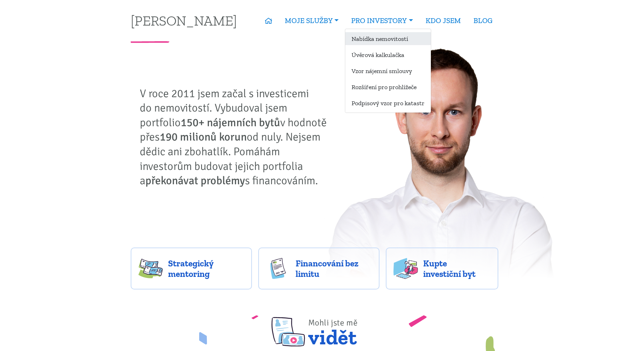
click at [369, 35] on link "Nabídka nemovitostí" at bounding box center [388, 38] width 86 height 13
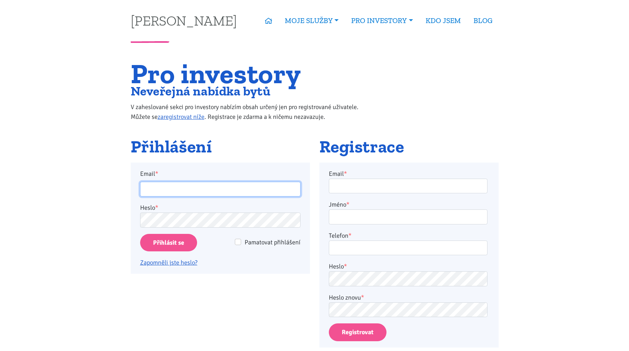
click at [266, 189] on input "Email *" at bounding box center [220, 189] width 160 height 15
type input "ladislav@grey.biz"
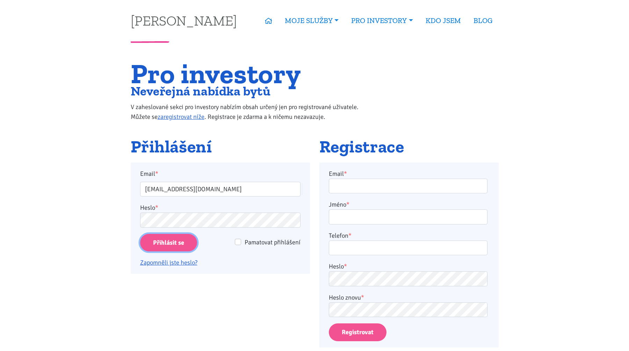
click at [170, 249] on input "Přihlásit se" at bounding box center [168, 243] width 57 height 18
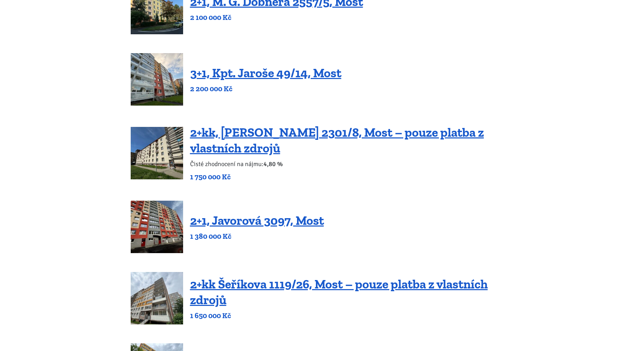
scroll to position [130, 0]
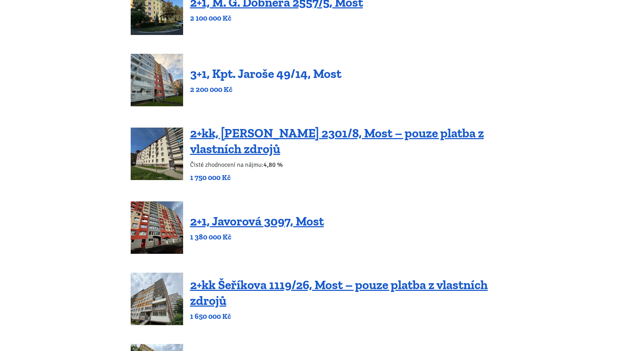
click at [268, 72] on link "3+1, Kpt. Jaroše 49/14, Most" at bounding box center [265, 73] width 151 height 15
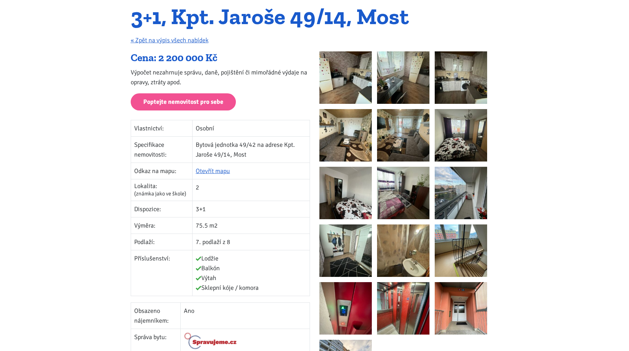
scroll to position [64, 0]
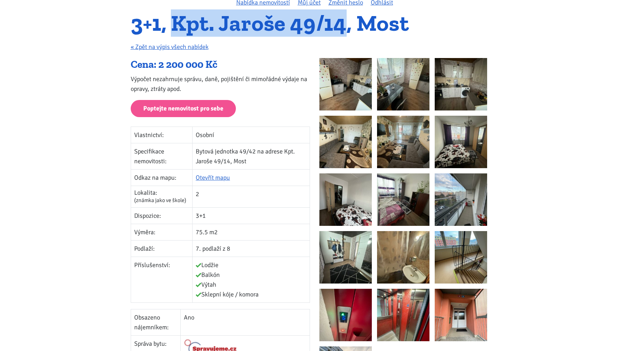
drag, startPoint x: 176, startPoint y: 24, endPoint x: 346, endPoint y: 25, distance: 170.2
click at [346, 25] on h1 "3+1, Kpt. Jaroše 49/14, Most" at bounding box center [315, 23] width 368 height 19
copy h1 "Kpt. Jaroše 49/14"
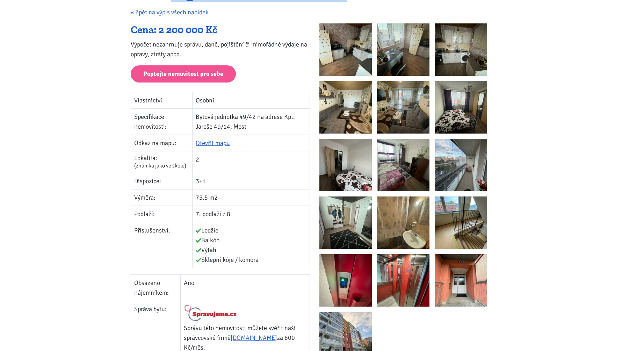
scroll to position [128, 0]
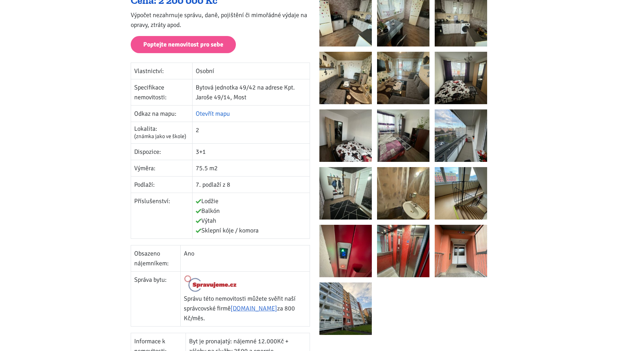
click at [211, 111] on link "Otevřít mapu" at bounding box center [213, 114] width 34 height 8
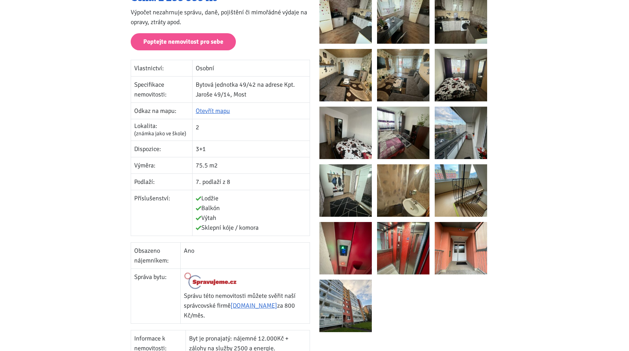
click at [354, 77] on img at bounding box center [345, 75] width 52 height 52
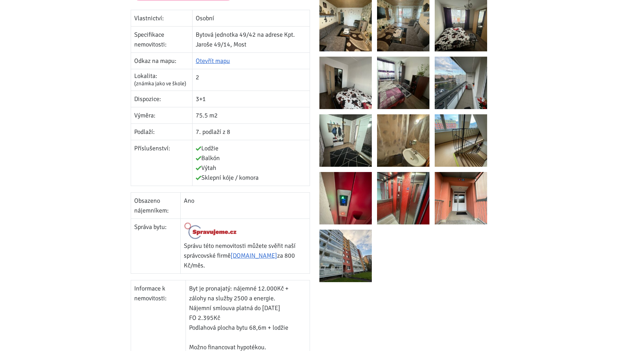
scroll to position [0, 0]
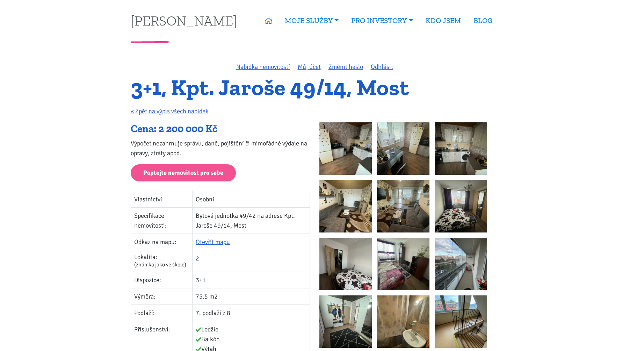
click at [266, 148] on p "Výpočet nezahrnuje správu, daně, pojištění či mimořádné výdaje na opravy, ztrát…" at bounding box center [220, 148] width 179 height 20
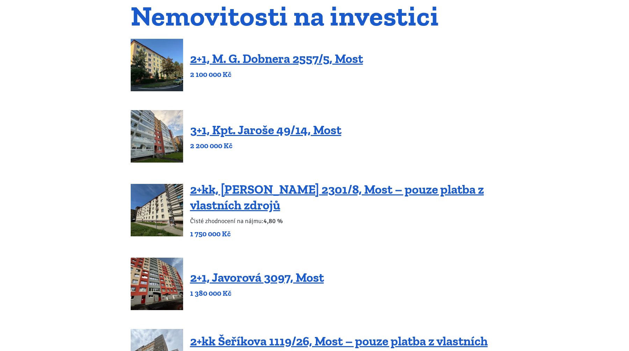
scroll to position [38, 0]
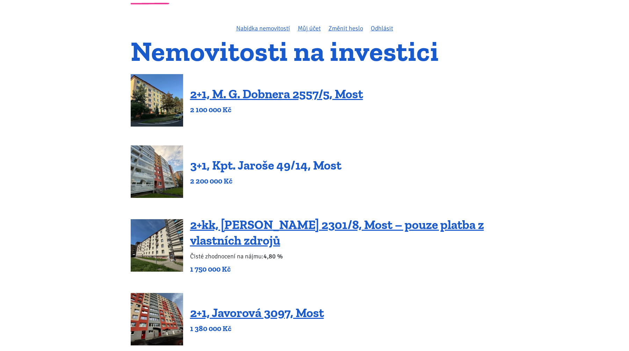
click at [250, 169] on link "3+1, Kpt. Jaroše 49/14, Most" at bounding box center [265, 165] width 151 height 15
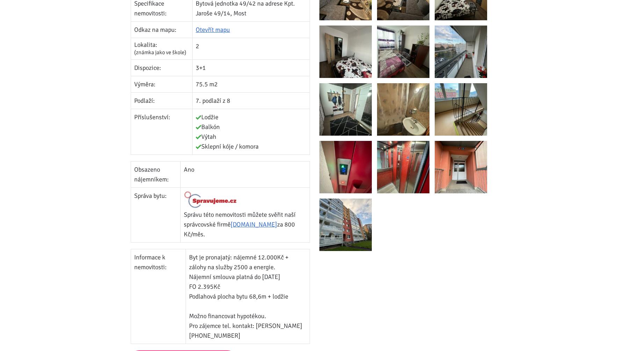
scroll to position [188, 0]
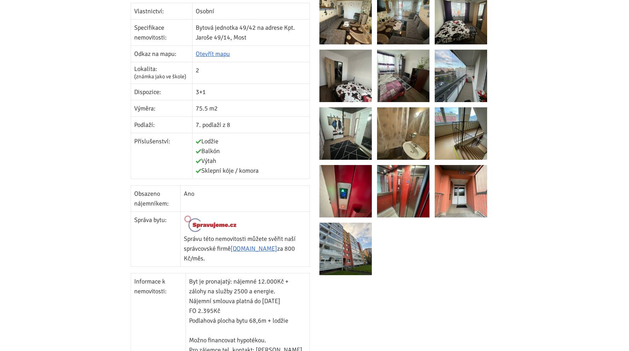
click at [327, 139] on img at bounding box center [345, 133] width 52 height 52
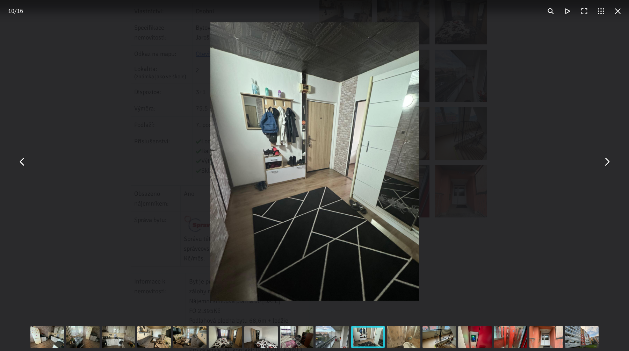
click at [607, 161] on button "You can close this modal content with the ESC key" at bounding box center [606, 161] width 17 height 17
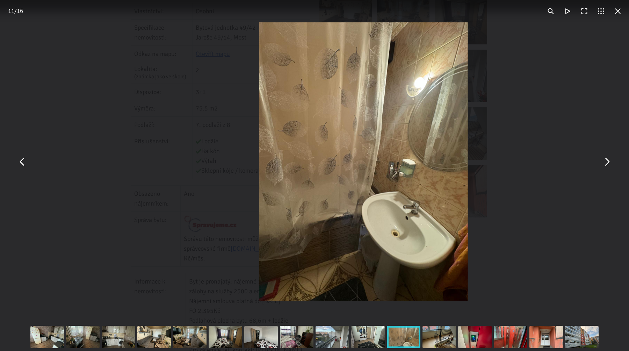
click at [607, 161] on button "You can close this modal content with the ESC key" at bounding box center [606, 161] width 17 height 17
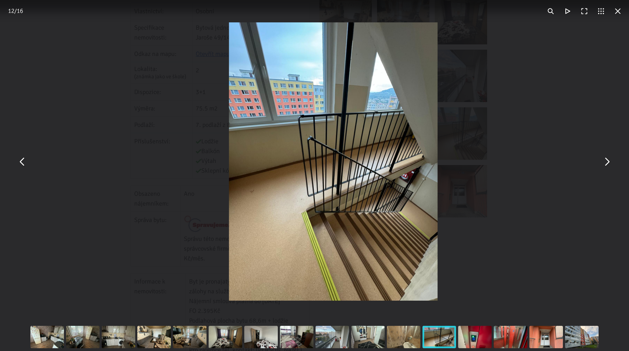
click at [607, 161] on button "You can close this modal content with the ESC key" at bounding box center [606, 161] width 17 height 17
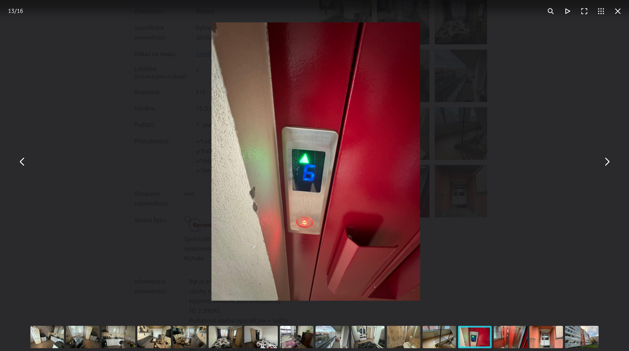
click at [8, 160] on div "You can close this modal content with the ESC key" at bounding box center [315, 161] width 629 height 323
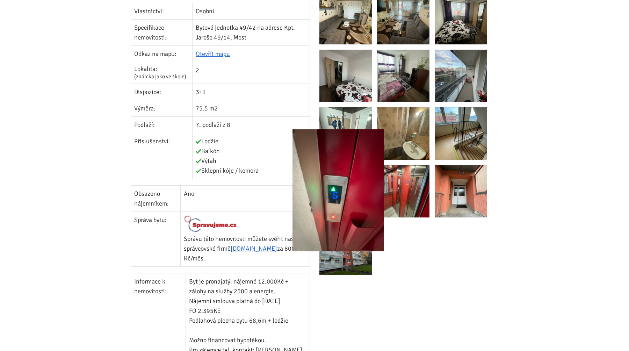
click at [16, 161] on button "You can close this modal content with the ESC key" at bounding box center [22, 161] width 17 height 17
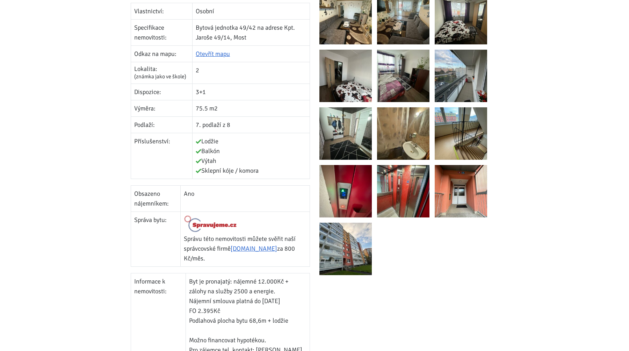
click at [426, 133] on img at bounding box center [403, 133] width 52 height 52
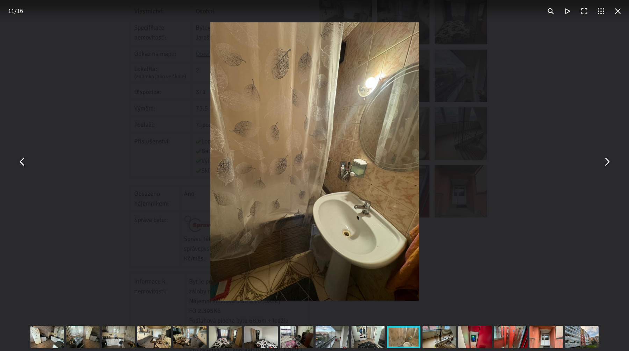
click at [616, 12] on button "You can close this modal content with the ESC key" at bounding box center [617, 11] width 17 height 17
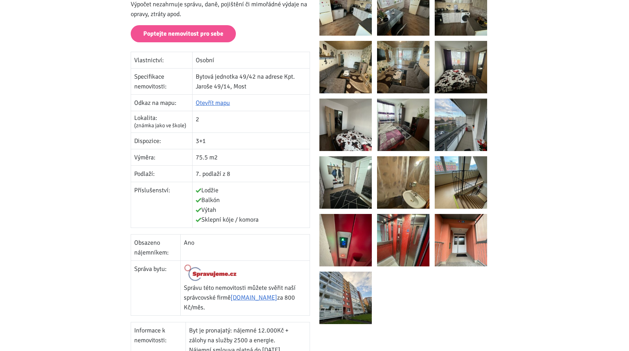
scroll to position [258, 0]
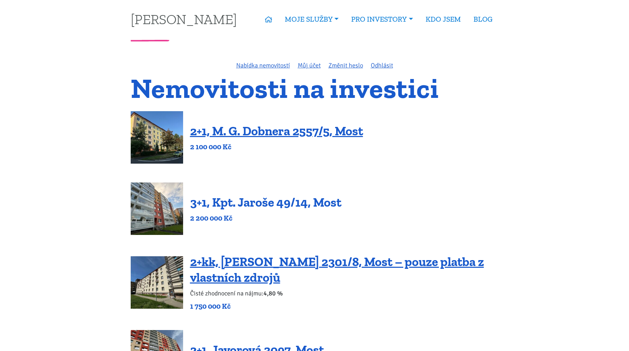
click at [285, 203] on link "3+1, Kpt. Jaroše 49/14, Most" at bounding box center [265, 202] width 151 height 15
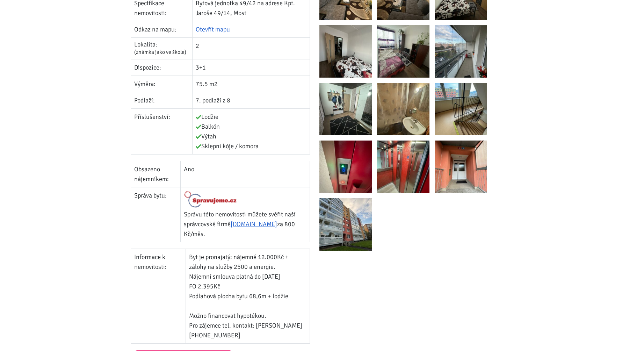
scroll to position [213, 0]
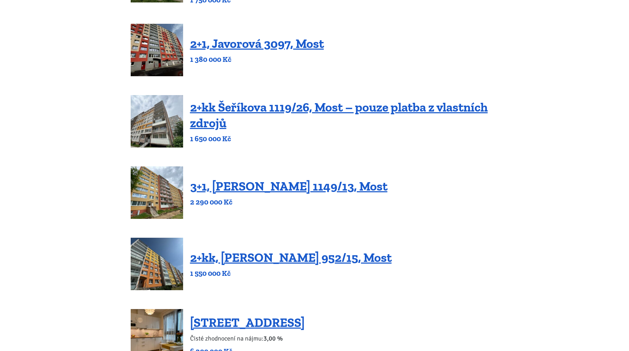
scroll to position [406, 0]
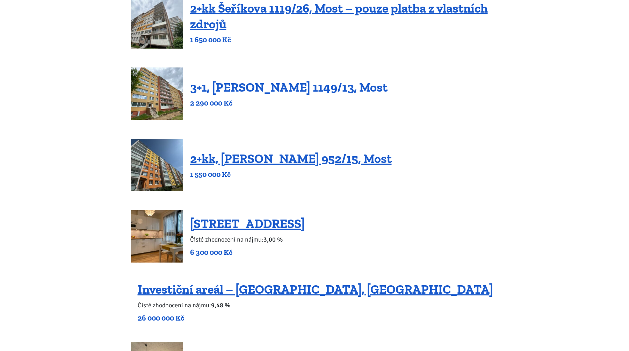
click at [251, 87] on link "3+1, [PERSON_NAME] 1149/13, Most" at bounding box center [288, 87] width 197 height 15
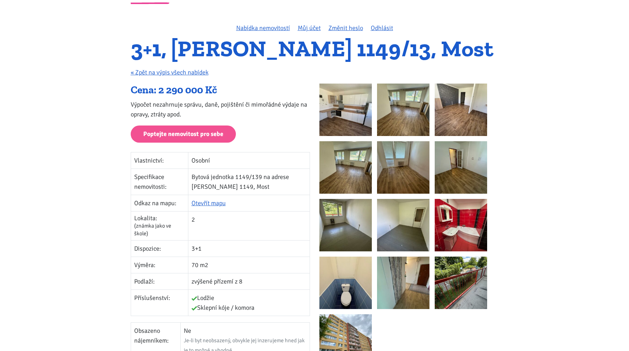
scroll to position [37, 0]
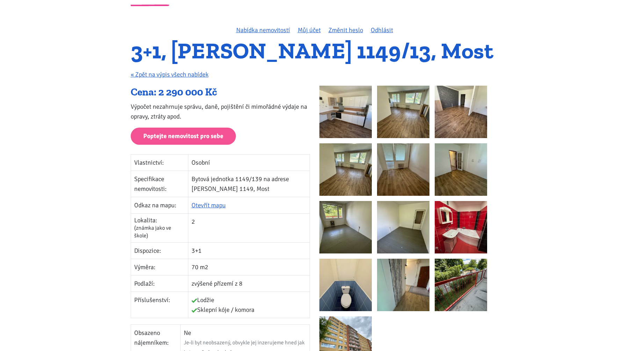
click at [346, 225] on img at bounding box center [345, 227] width 52 height 52
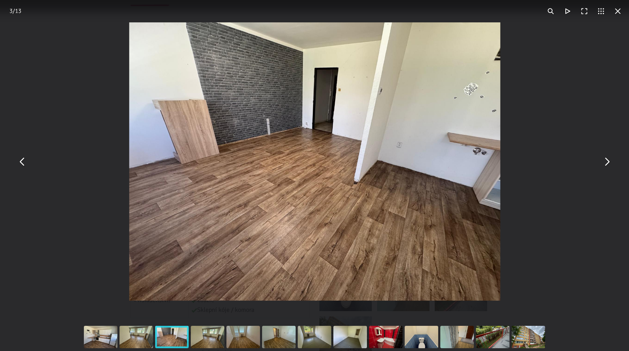
click at [618, 11] on button "You can close this modal content with the ESC key" at bounding box center [617, 11] width 17 height 17
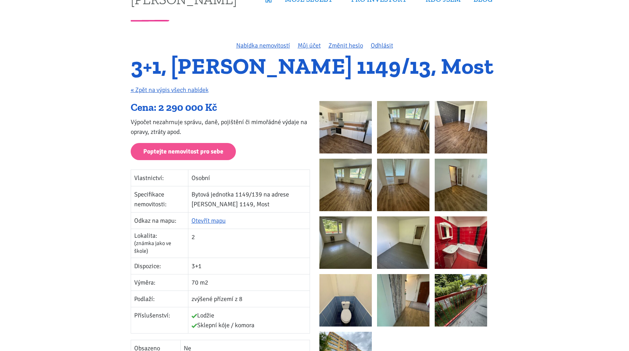
scroll to position [0, 0]
